Goal: Task Accomplishment & Management: Complete application form

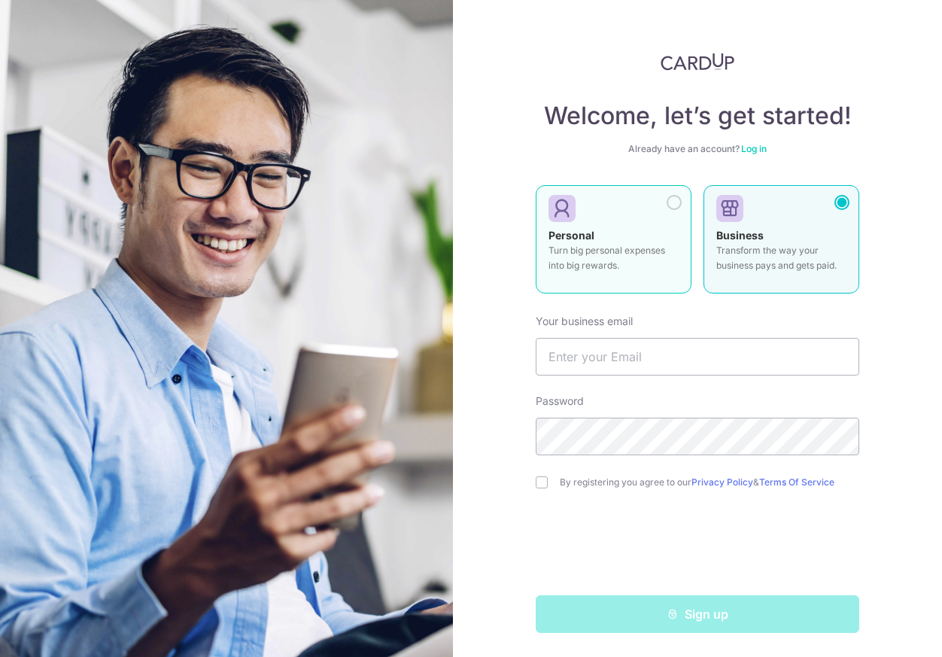
click at [645, 246] on p "Turn big personal expenses into big rewards." at bounding box center [613, 258] width 130 height 30
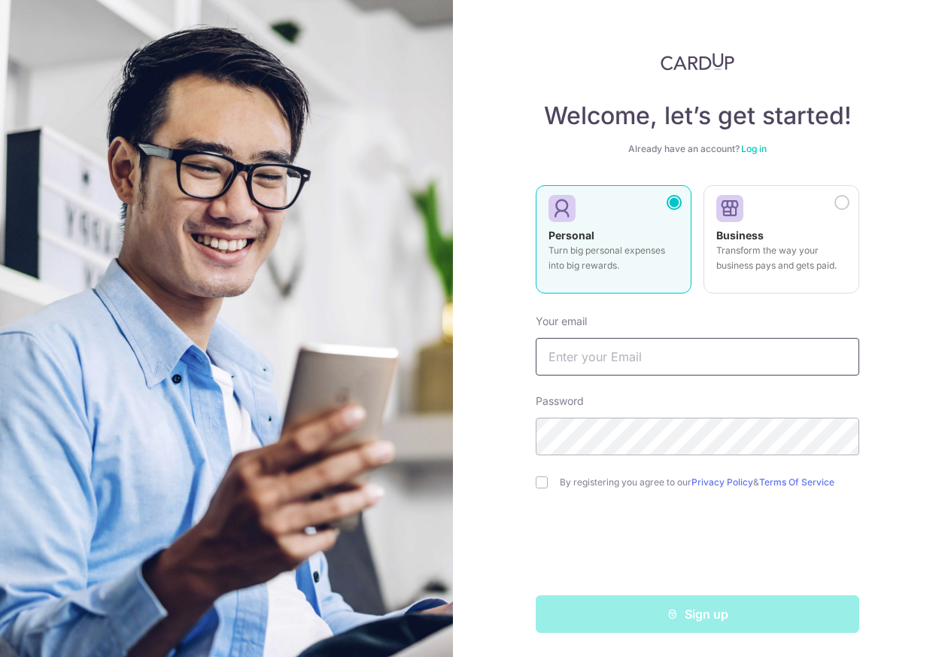
click at [702, 344] on input "text" at bounding box center [697, 357] width 323 height 38
type input "[EMAIL_ADDRESS][DOMAIN_NAME]"
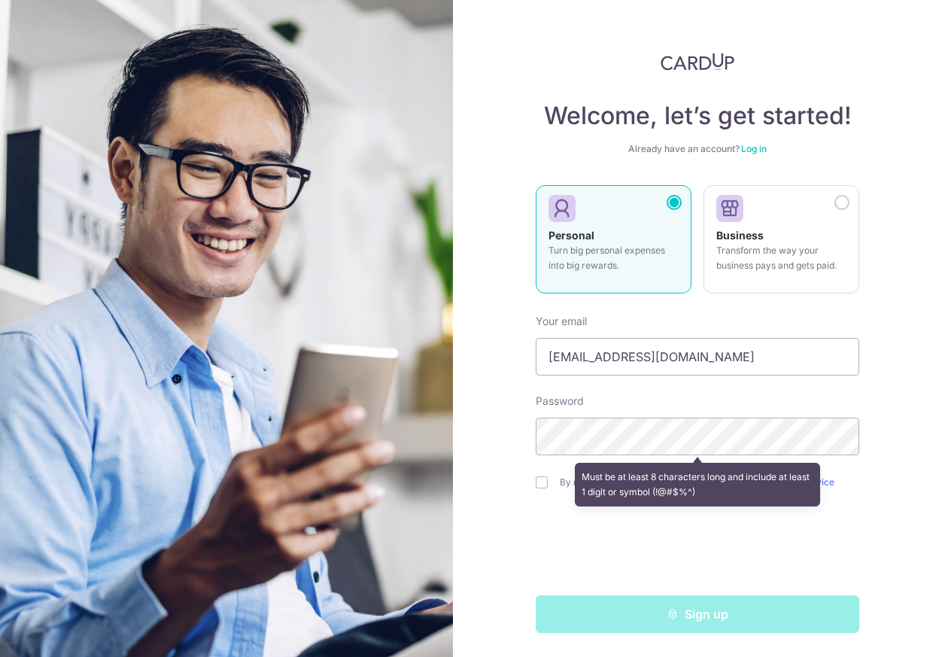
click at [511, 527] on div "Welcome, let’s get started! Already have an account? Log in Personal Turn big p…" at bounding box center [697, 328] width 489 height 657
click at [715, 605] on div "Sign up" at bounding box center [696, 614] width 341 height 38
click at [701, 611] on div "Sign up" at bounding box center [696, 614] width 341 height 38
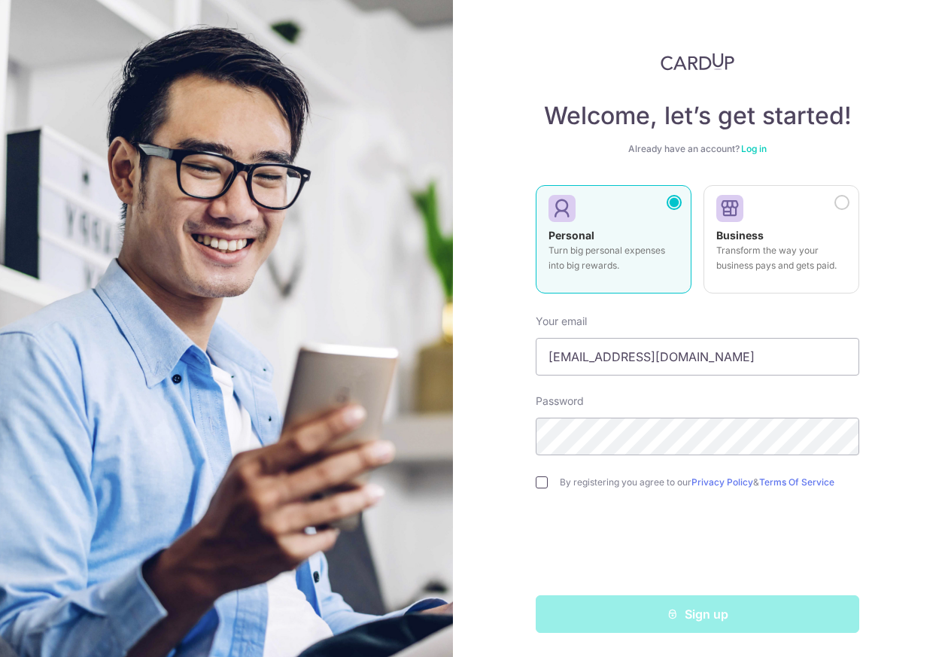
click at [539, 476] on input "checkbox" at bounding box center [542, 482] width 12 height 12
checkbox input "true"
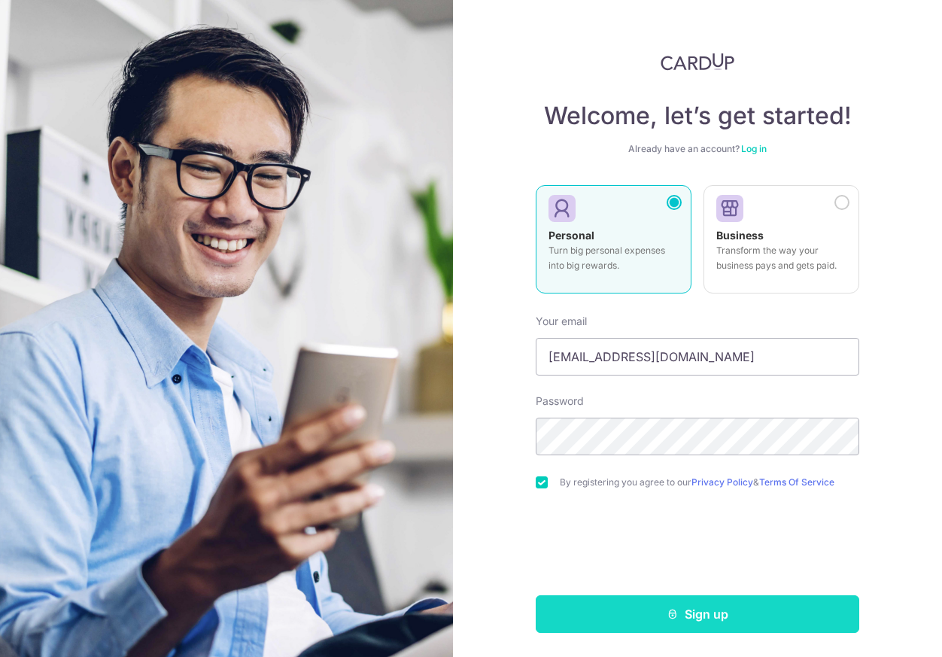
click at [687, 611] on button "Sign up" at bounding box center [697, 614] width 323 height 38
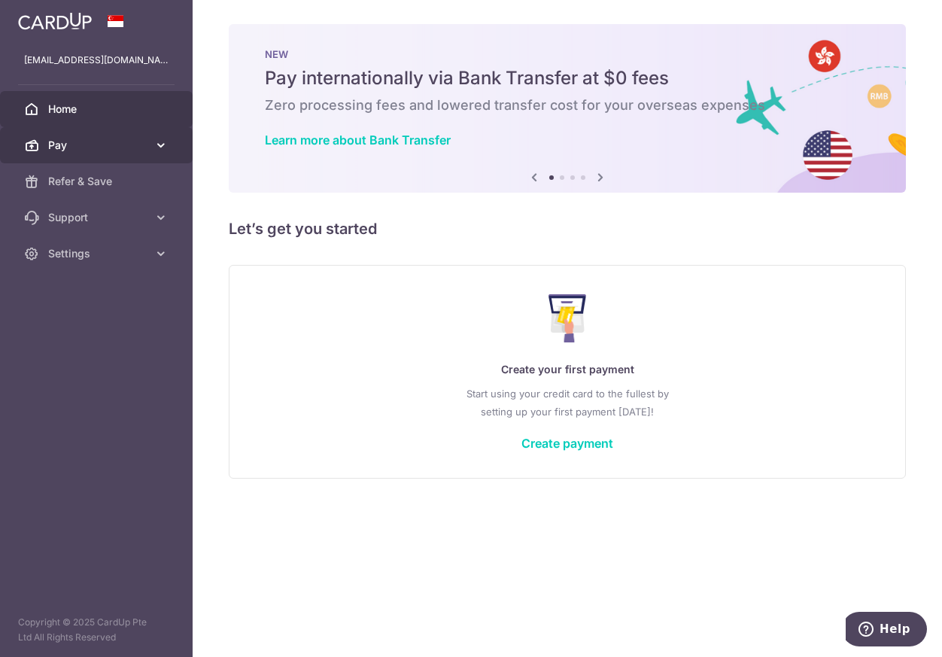
click at [135, 147] on span "Pay" at bounding box center [97, 145] width 99 height 15
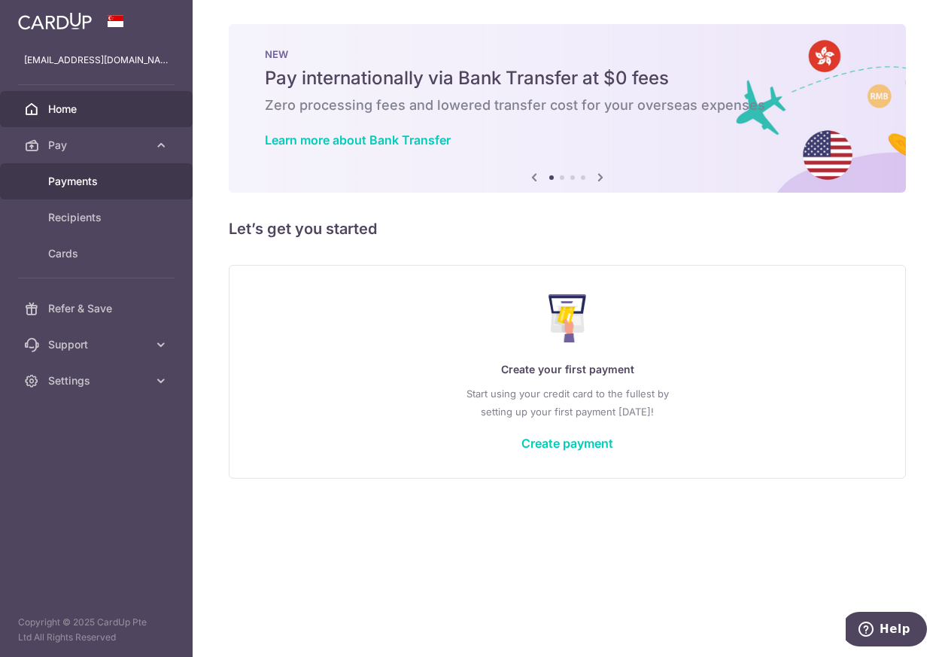
click at [113, 179] on span "Payments" at bounding box center [97, 181] width 99 height 15
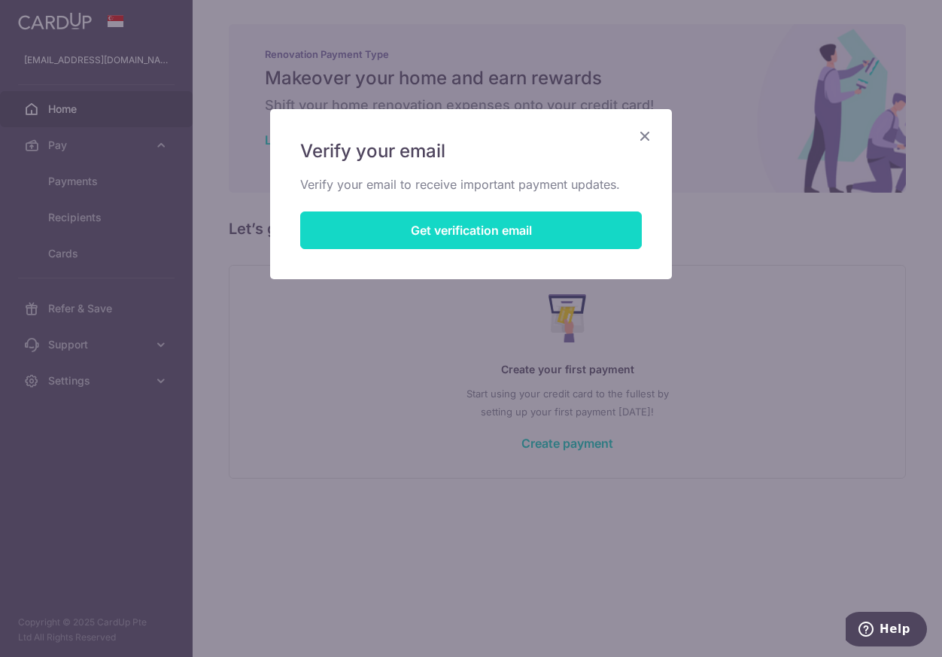
click at [511, 244] on button "Get verification email" at bounding box center [470, 230] width 341 height 38
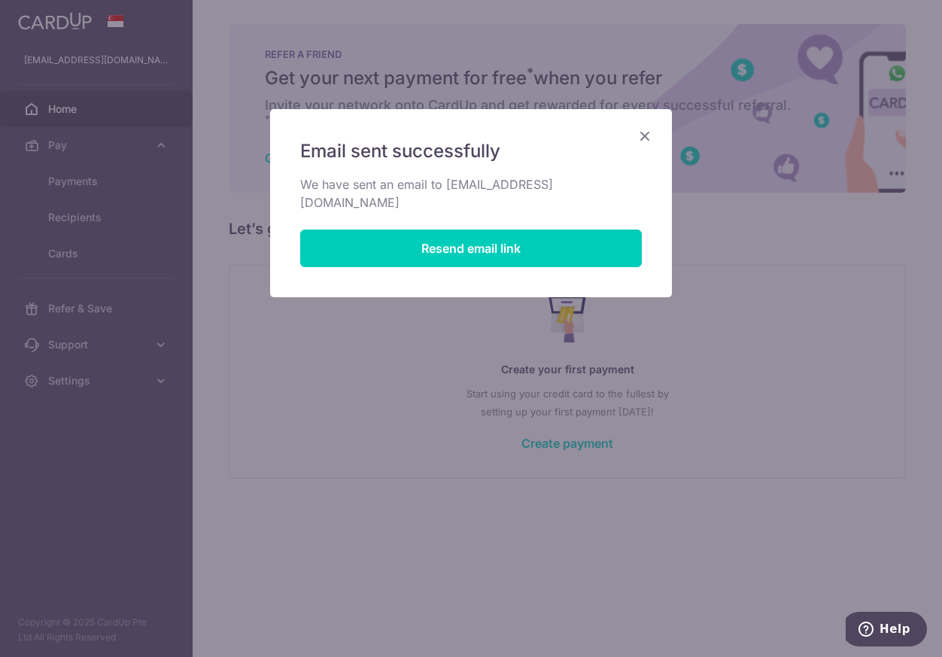
click at [643, 135] on icon "Close" at bounding box center [645, 135] width 18 height 19
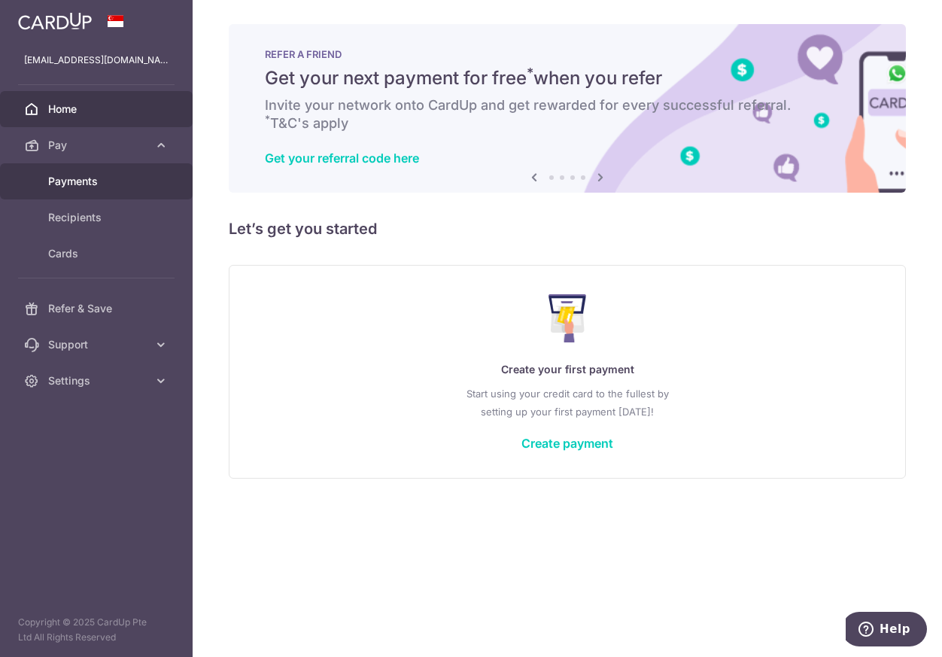
click at [74, 184] on span "Payments" at bounding box center [97, 181] width 99 height 15
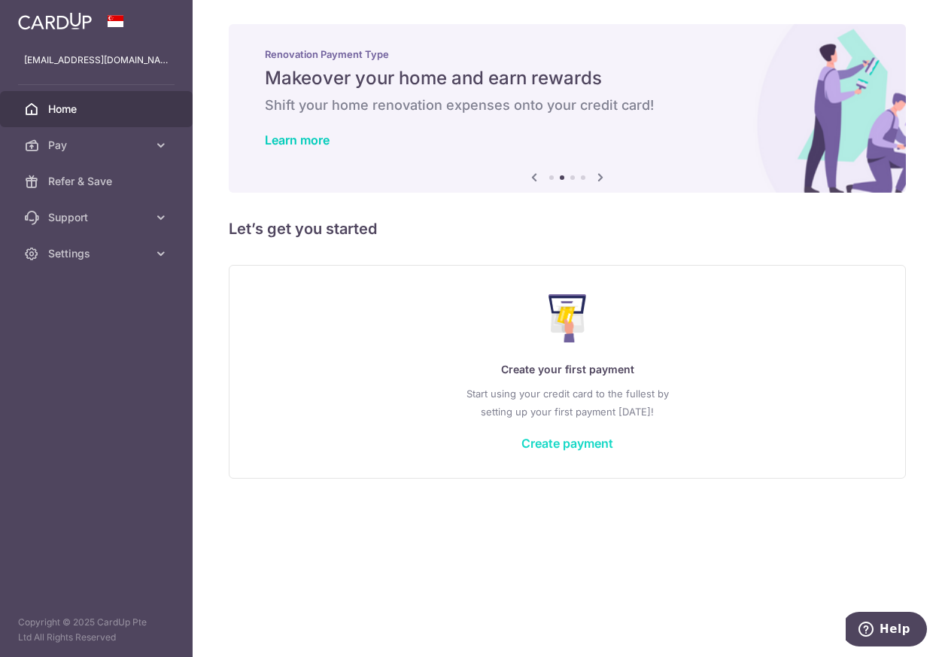
click at [567, 436] on link "Create payment" at bounding box center [567, 442] width 92 height 15
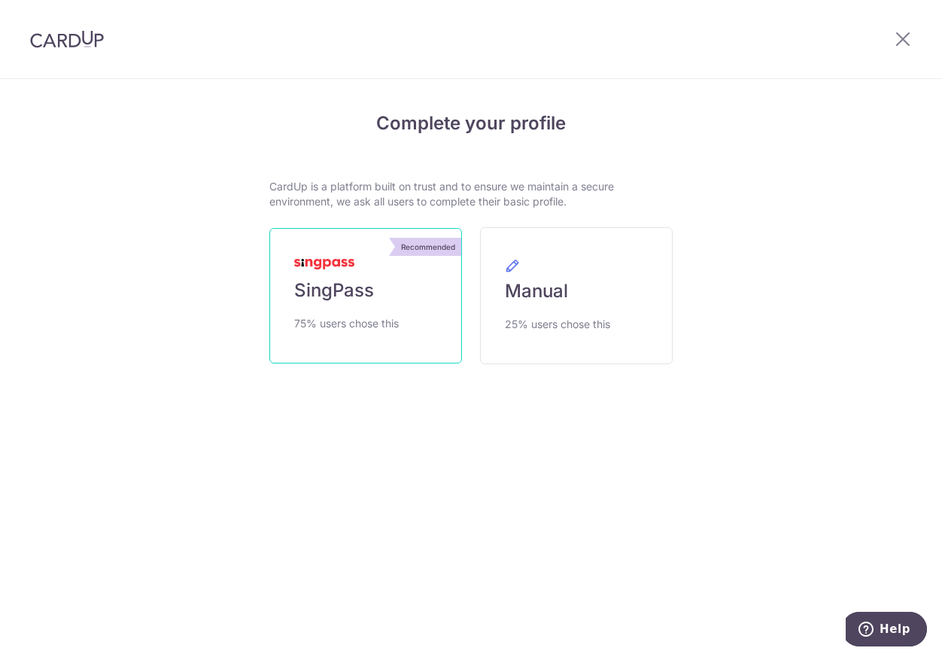
click at [348, 291] on span "SingPass" at bounding box center [334, 290] width 80 height 24
